Goal: Transaction & Acquisition: Purchase product/service

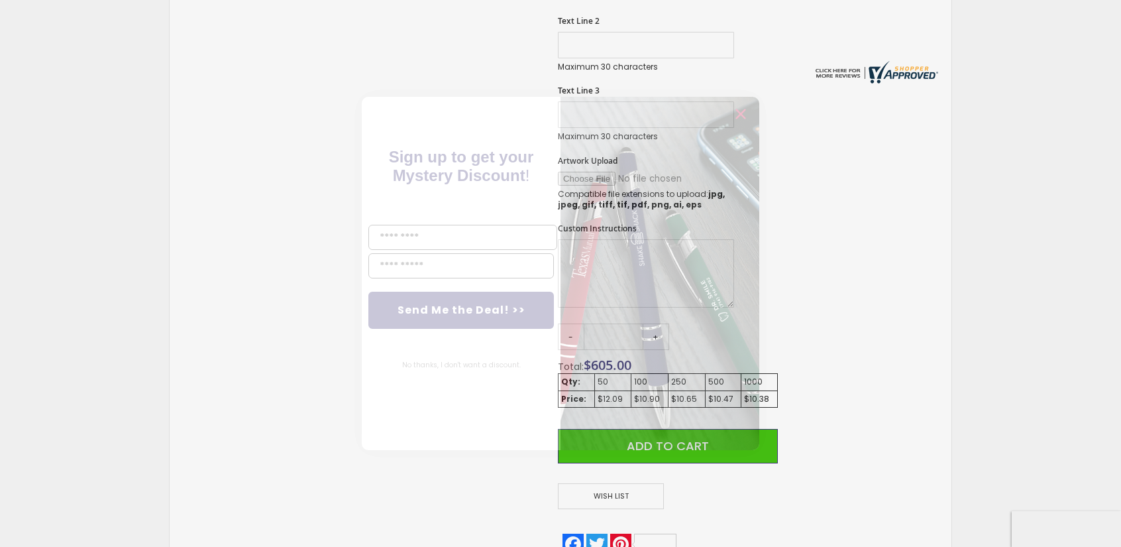
scroll to position [265, 0]
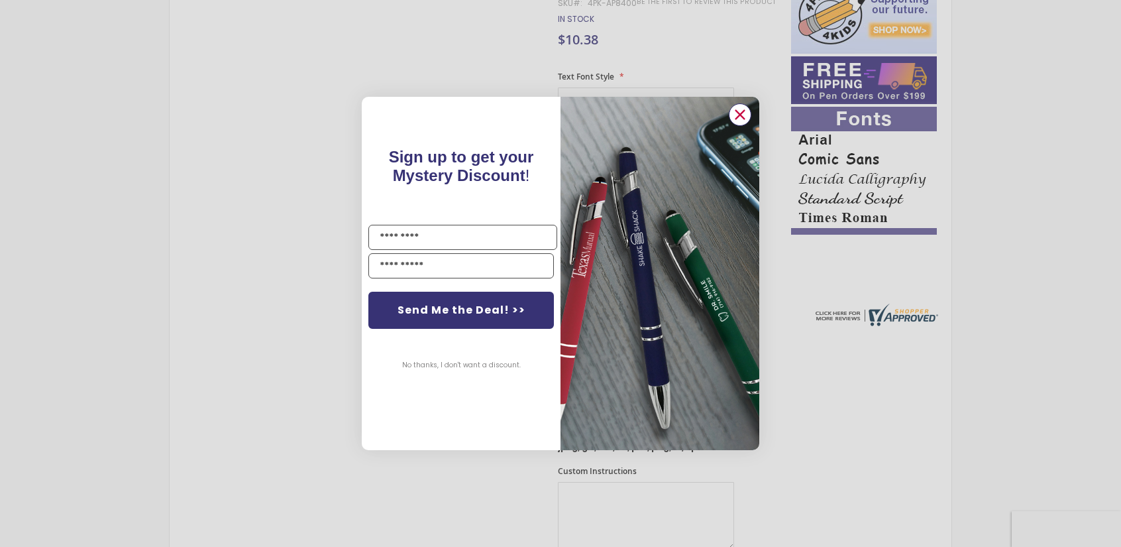
click at [744, 116] on circle "Close dialog" at bounding box center [740, 115] width 20 height 20
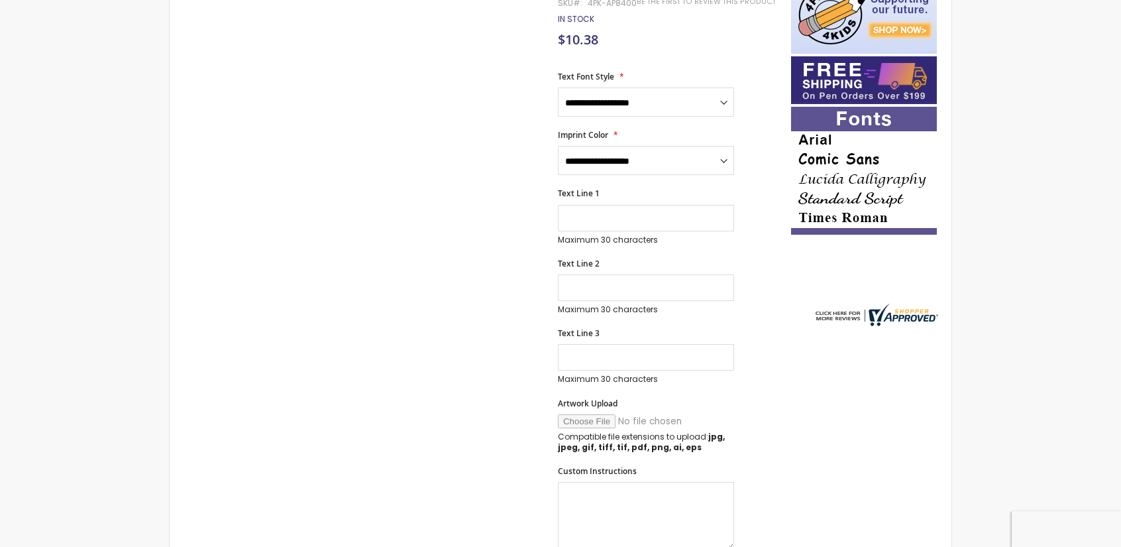
scroll to position [289, 0]
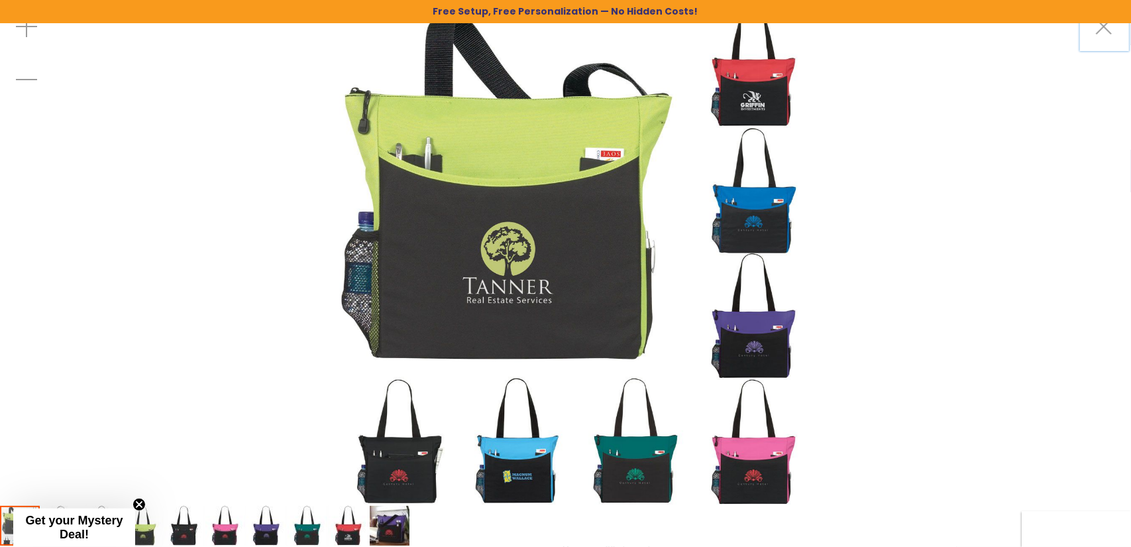
click at [342, 519] on img "TranSport It Custom Tote Bag" at bounding box center [349, 525] width 40 height 40
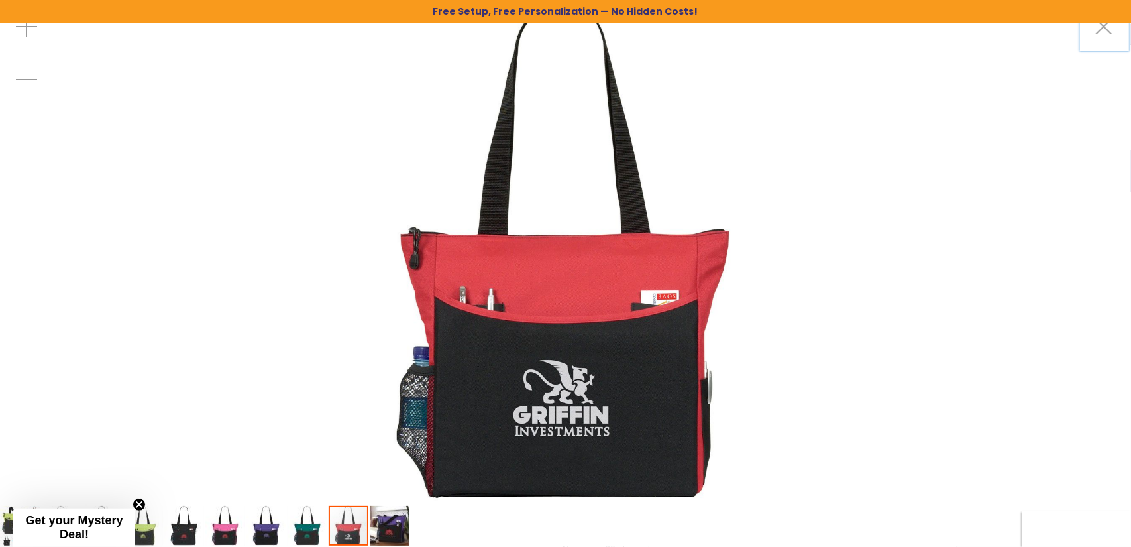
click at [140, 525] on img "TranSport It Custom Tote Bag" at bounding box center [143, 525] width 40 height 40
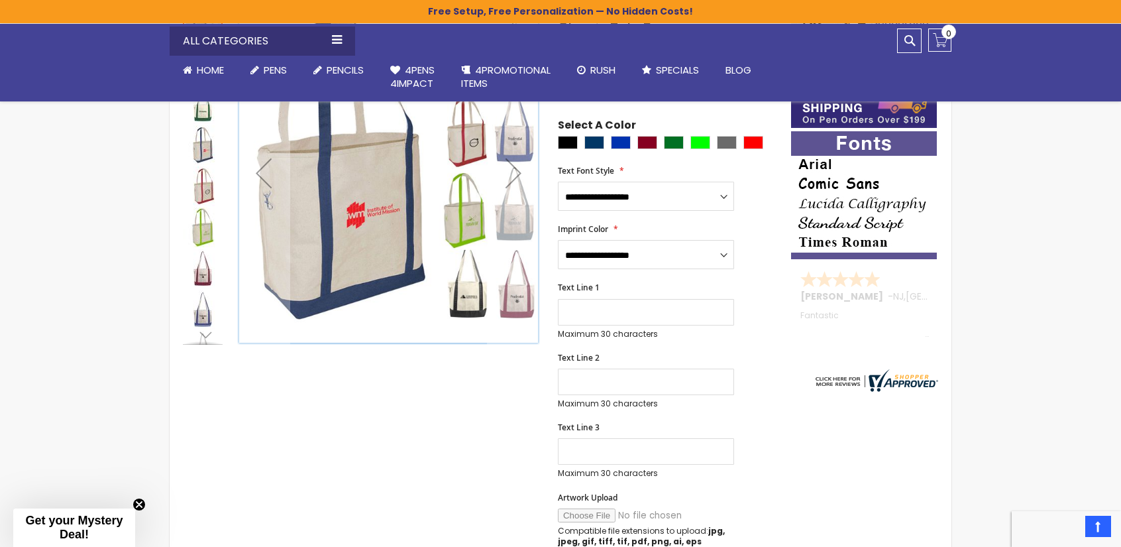
scroll to position [42, 0]
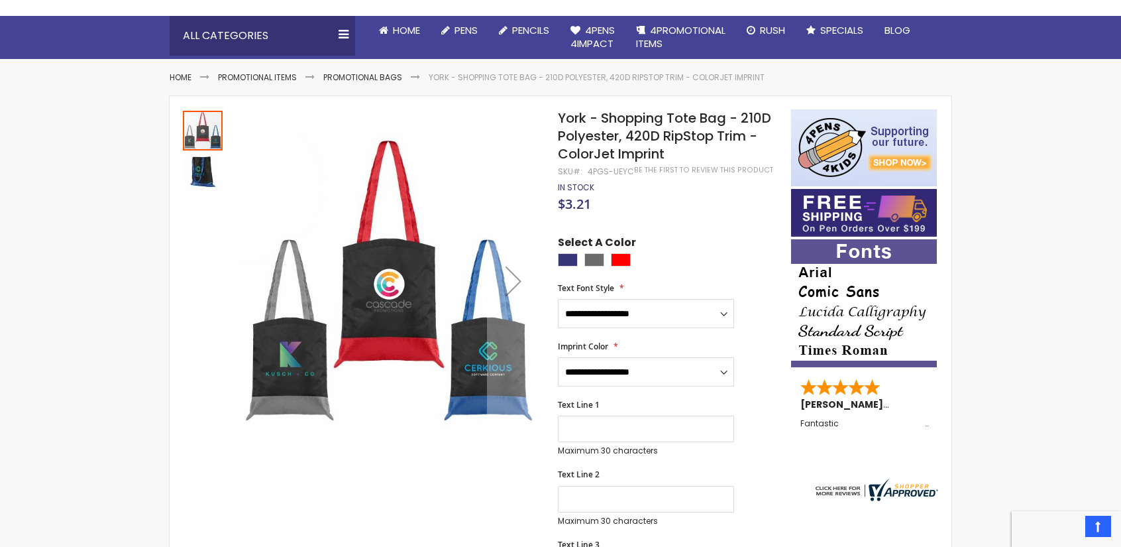
click at [189, 166] on img "York - Shopping Tote Bag - 210D Polyester, 420D RipStop Trim - ColorJet Imprint" at bounding box center [203, 172] width 40 height 40
